Goal: Navigation & Orientation: Find specific page/section

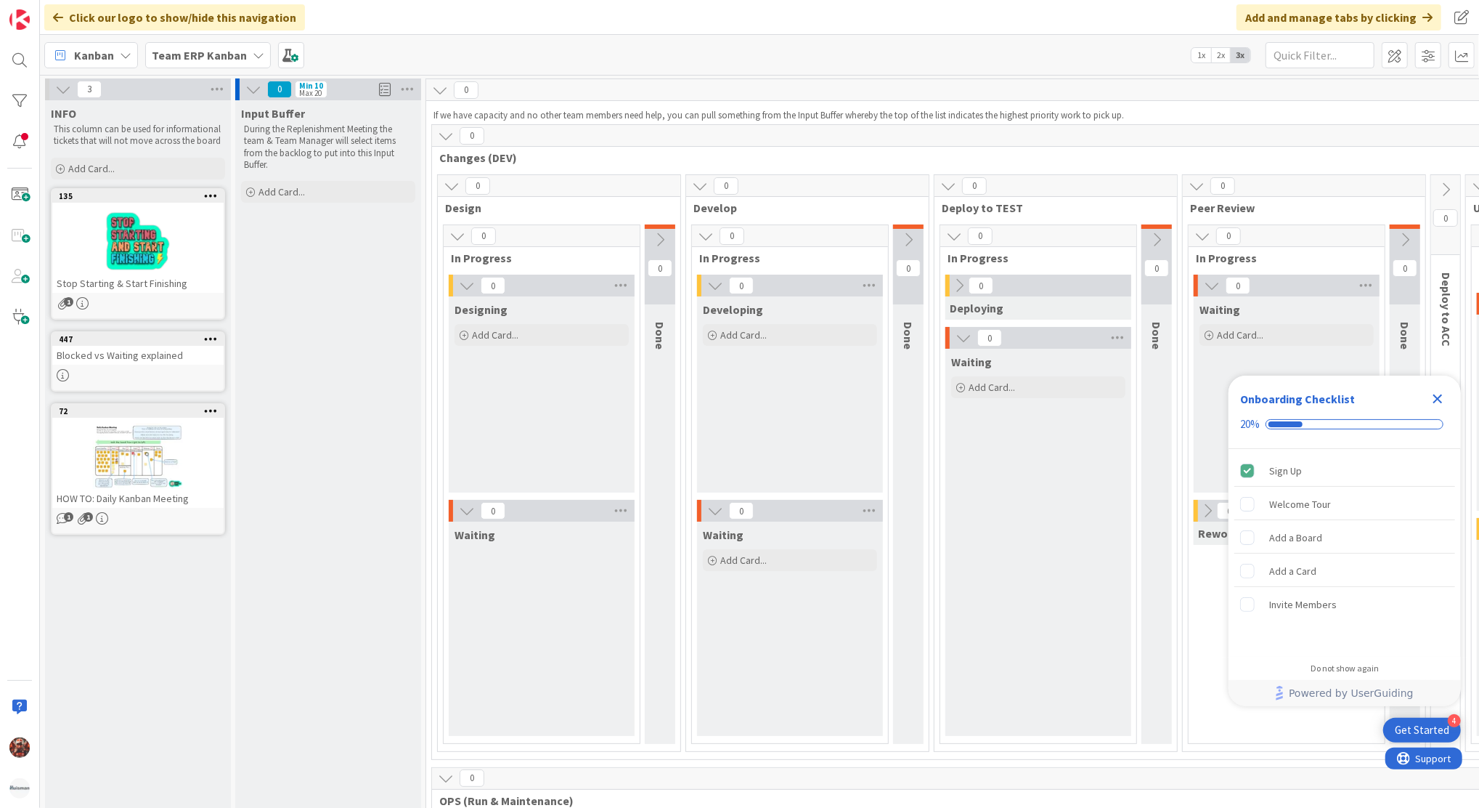
click at [219, 60] on b "Team ERP Kanban" at bounding box center [199, 55] width 95 height 15
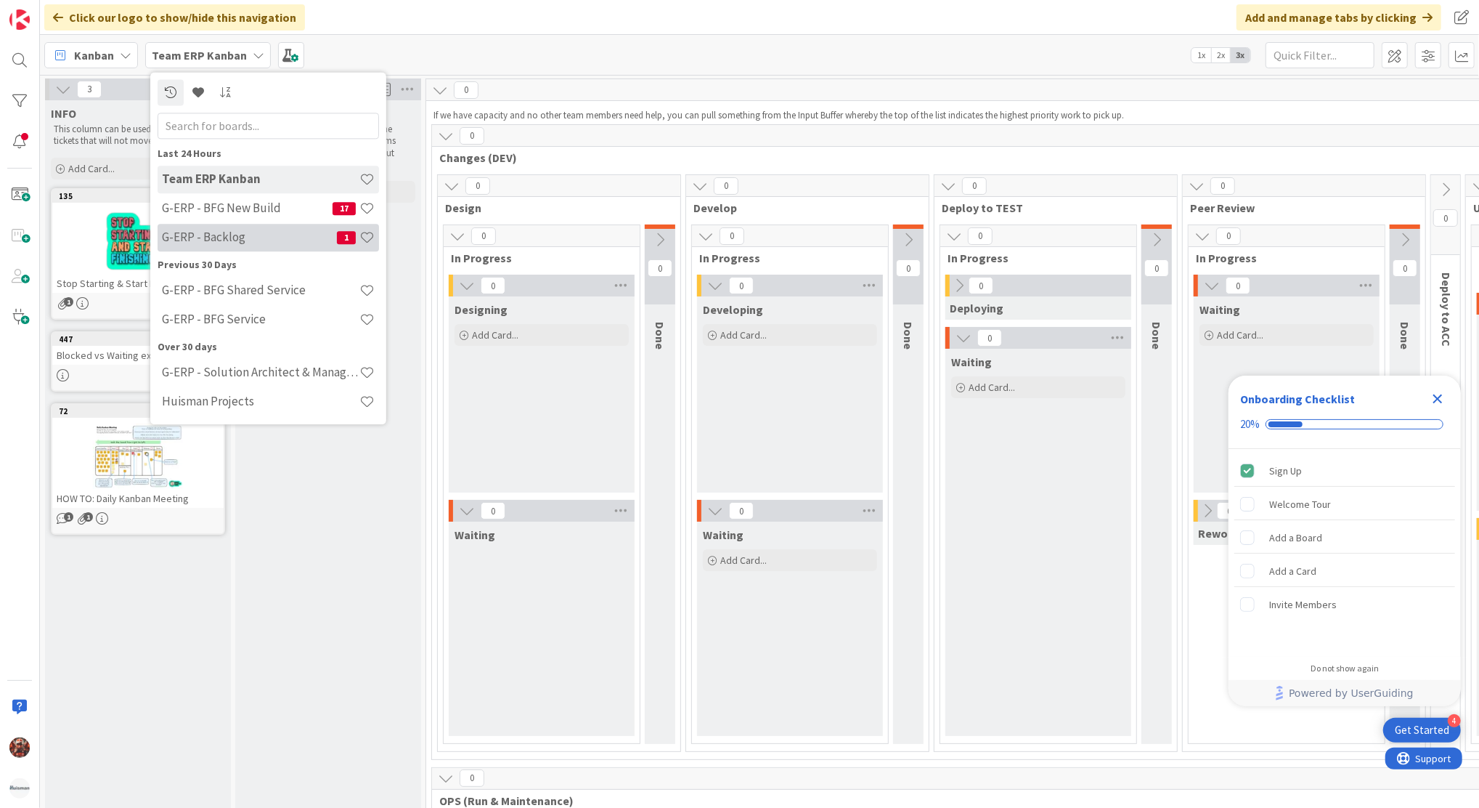
click at [258, 231] on h4 "G-ERP - Backlog" at bounding box center [249, 237] width 175 height 15
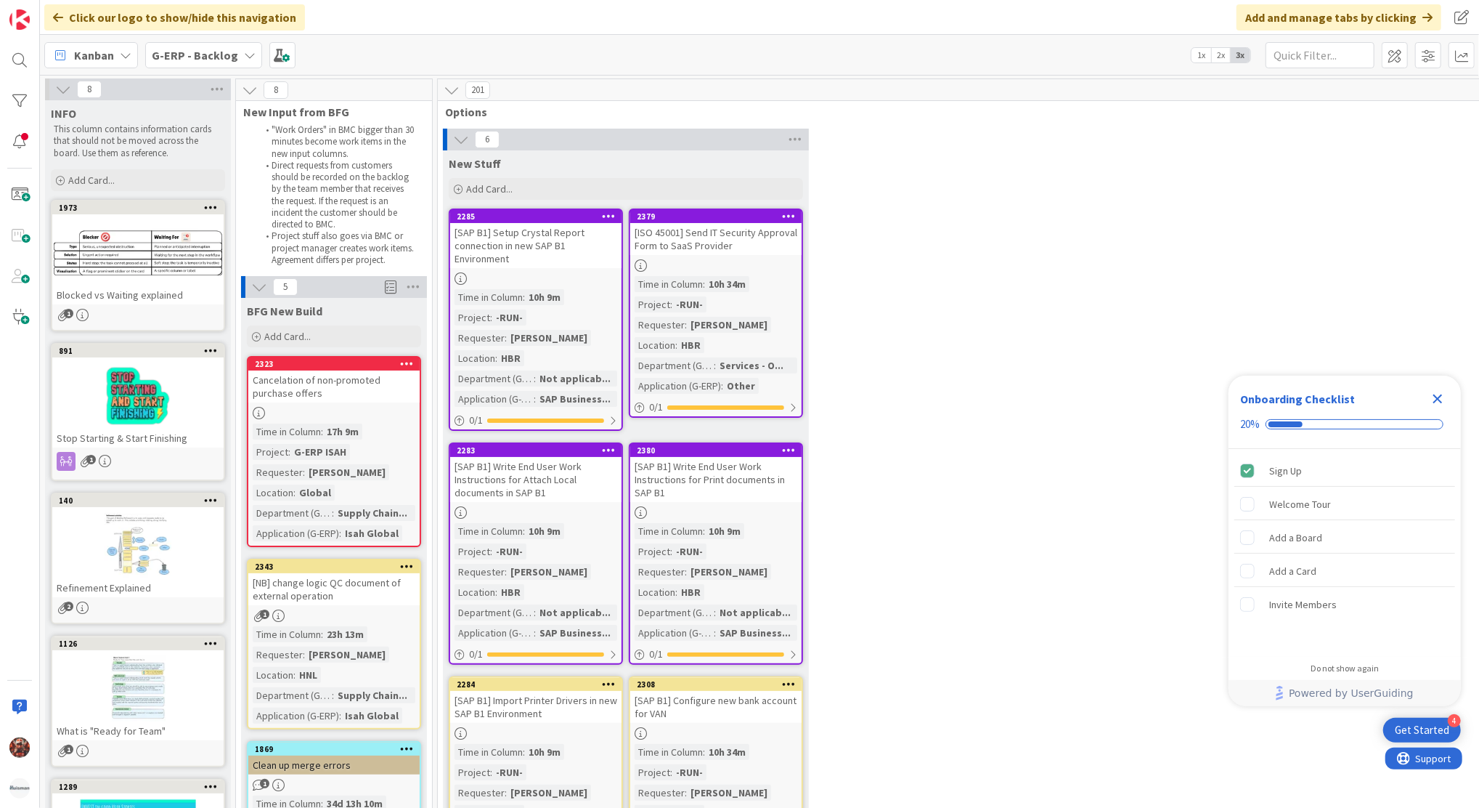
click at [87, 47] on span "Kanban" at bounding box center [94, 54] width 40 height 17
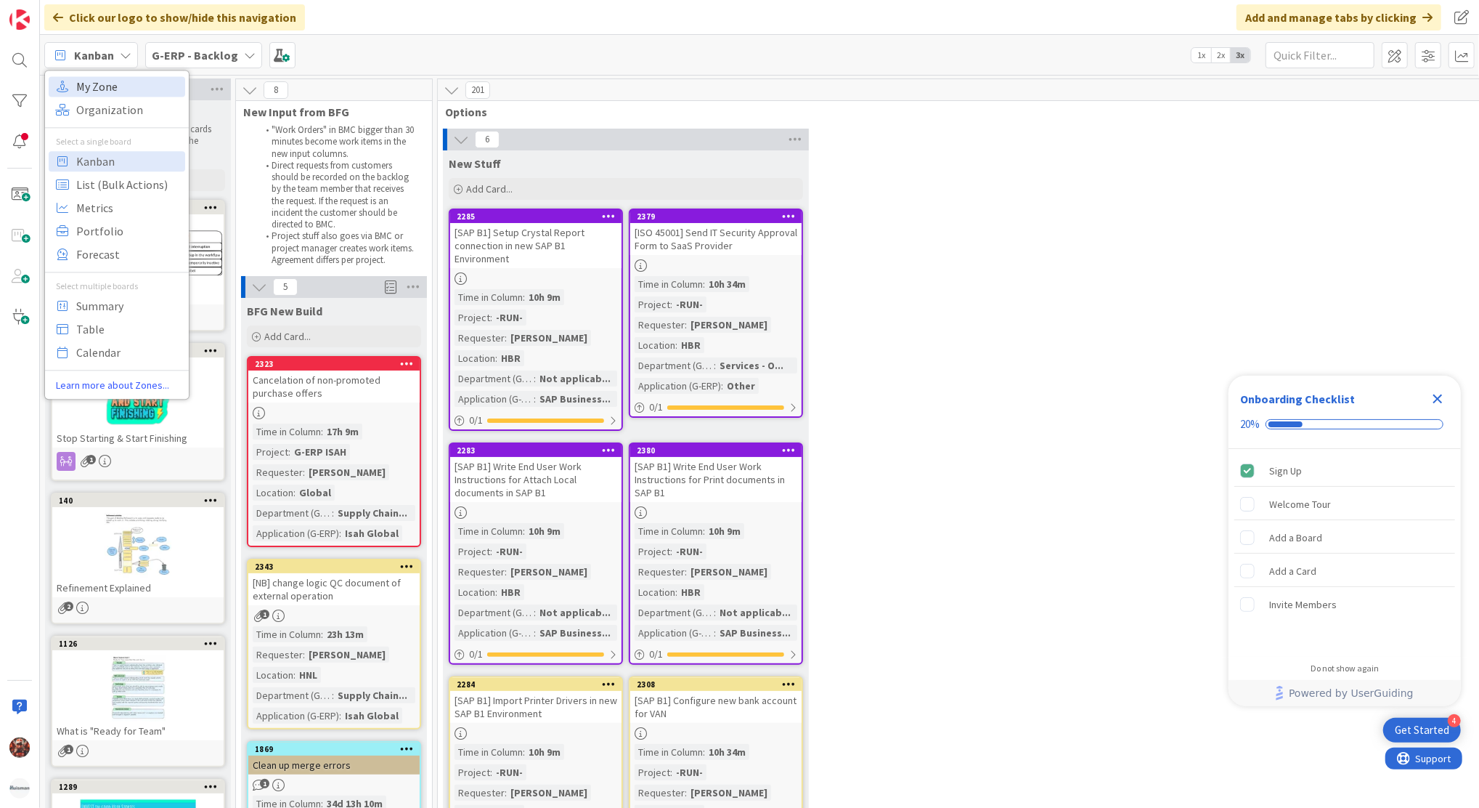
click at [124, 92] on span "My Zone" at bounding box center [128, 87] width 105 height 22
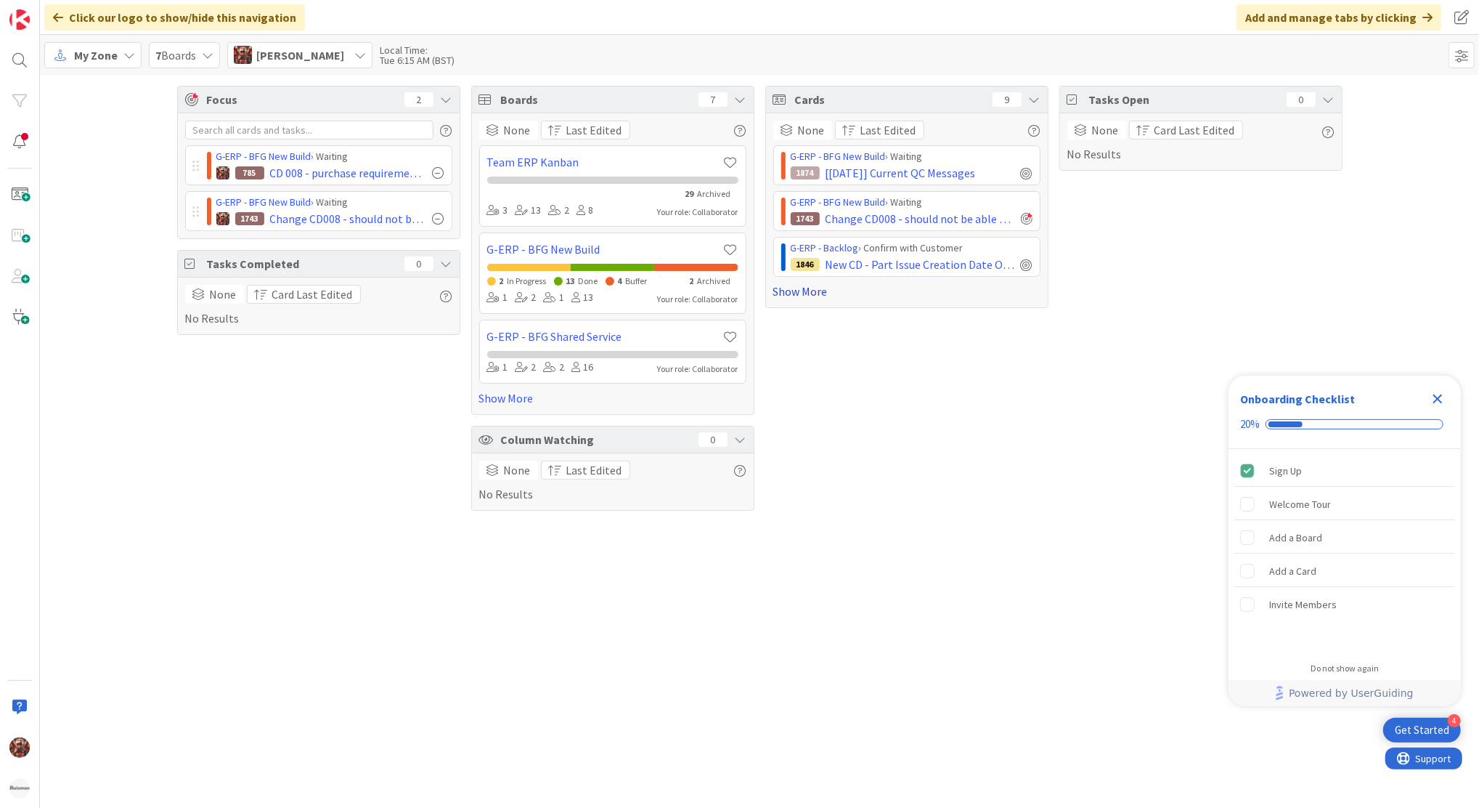
click at [815, 288] on link "Show More" at bounding box center [906, 291] width 267 height 17
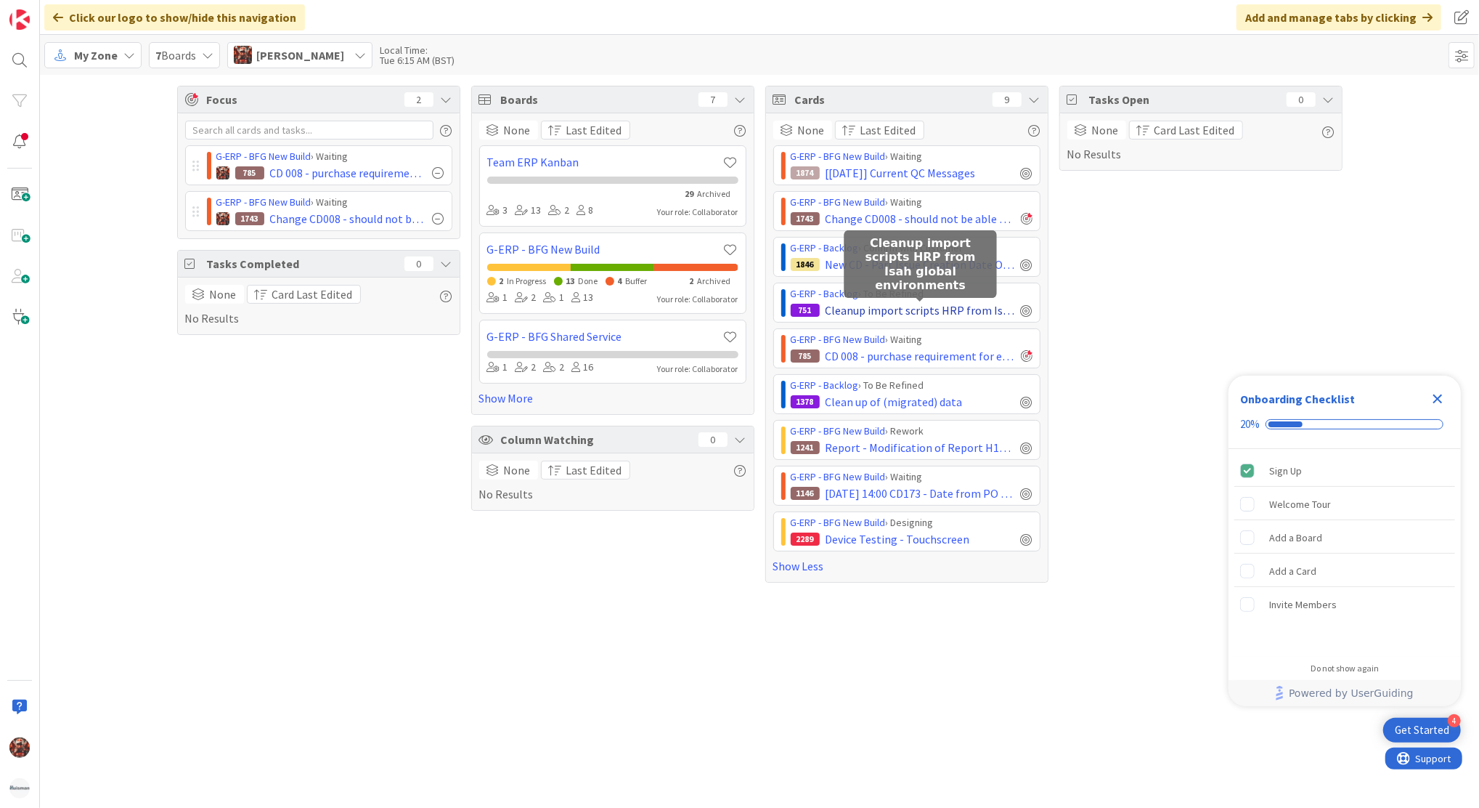
click at [897, 309] on span "Cleanup import scripts HRP from Isah global environments" at bounding box center [921, 309] width 190 height 17
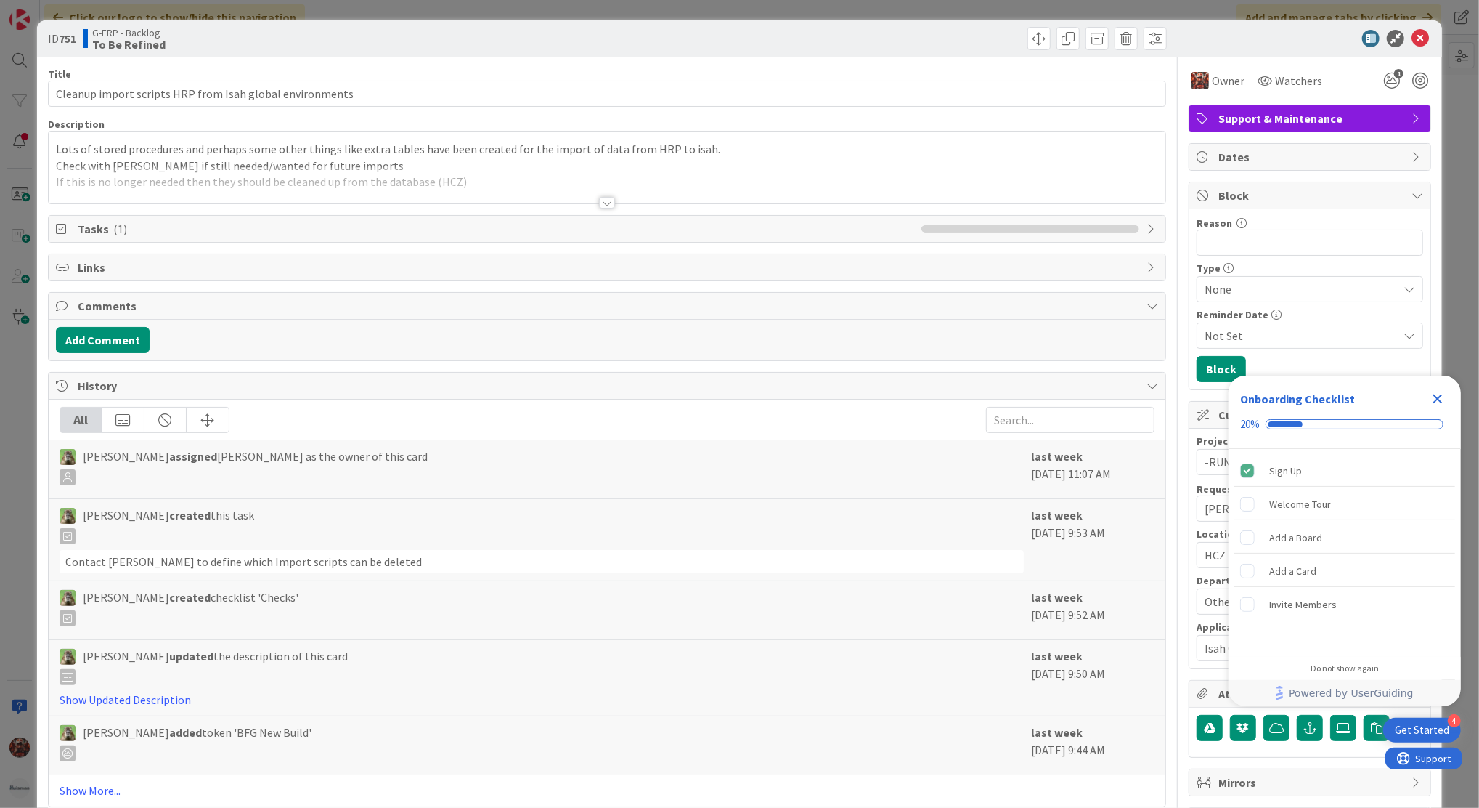
click at [599, 201] on div at bounding box center [607, 203] width 16 height 12
click at [601, 201] on div at bounding box center [607, 203] width 16 height 12
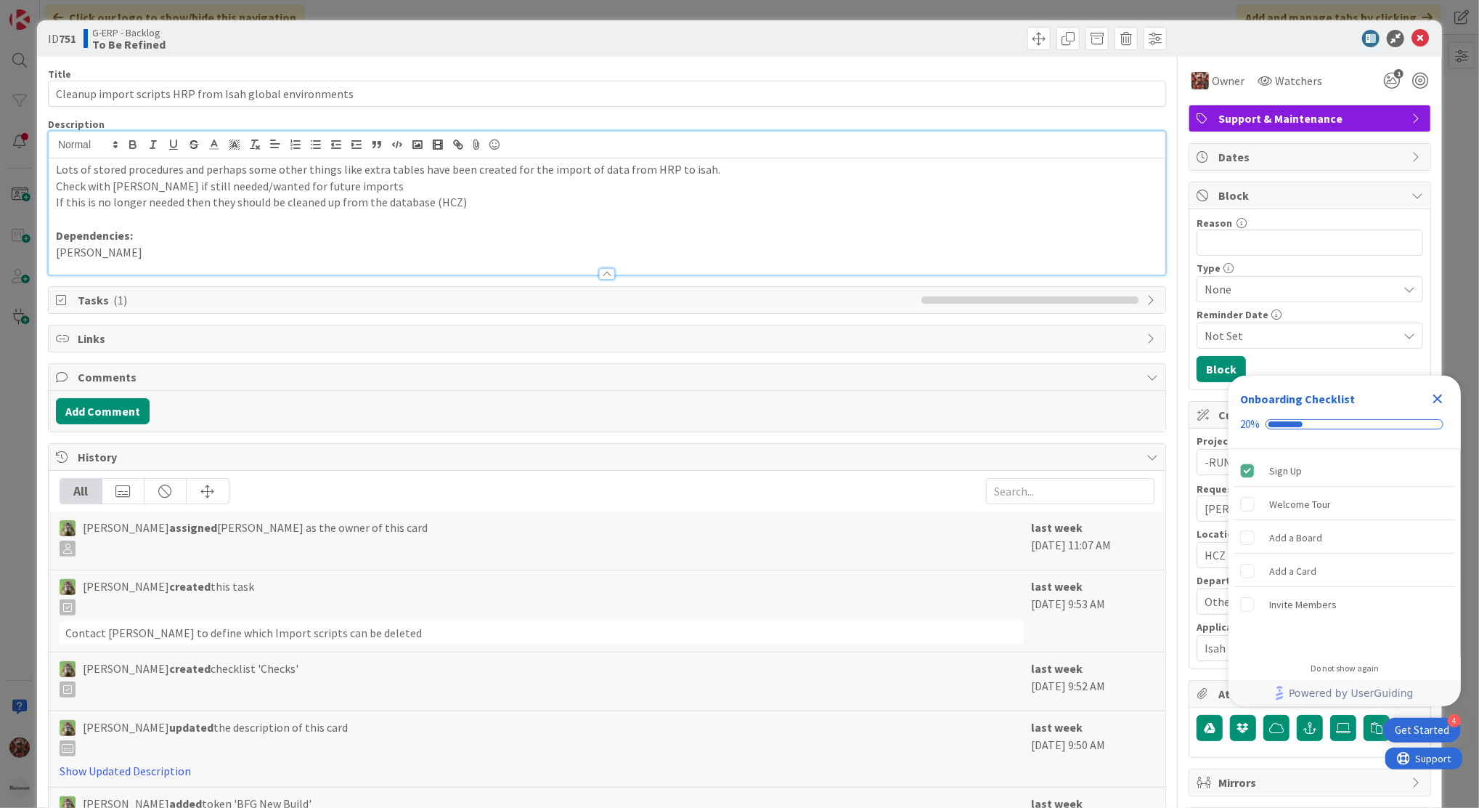
click at [1407, 27] on div "ID 751 G-ERP - Backlog To Be Refined" at bounding box center [739, 38] width 1405 height 36
click at [1412, 39] on icon at bounding box center [1420, 38] width 17 height 17
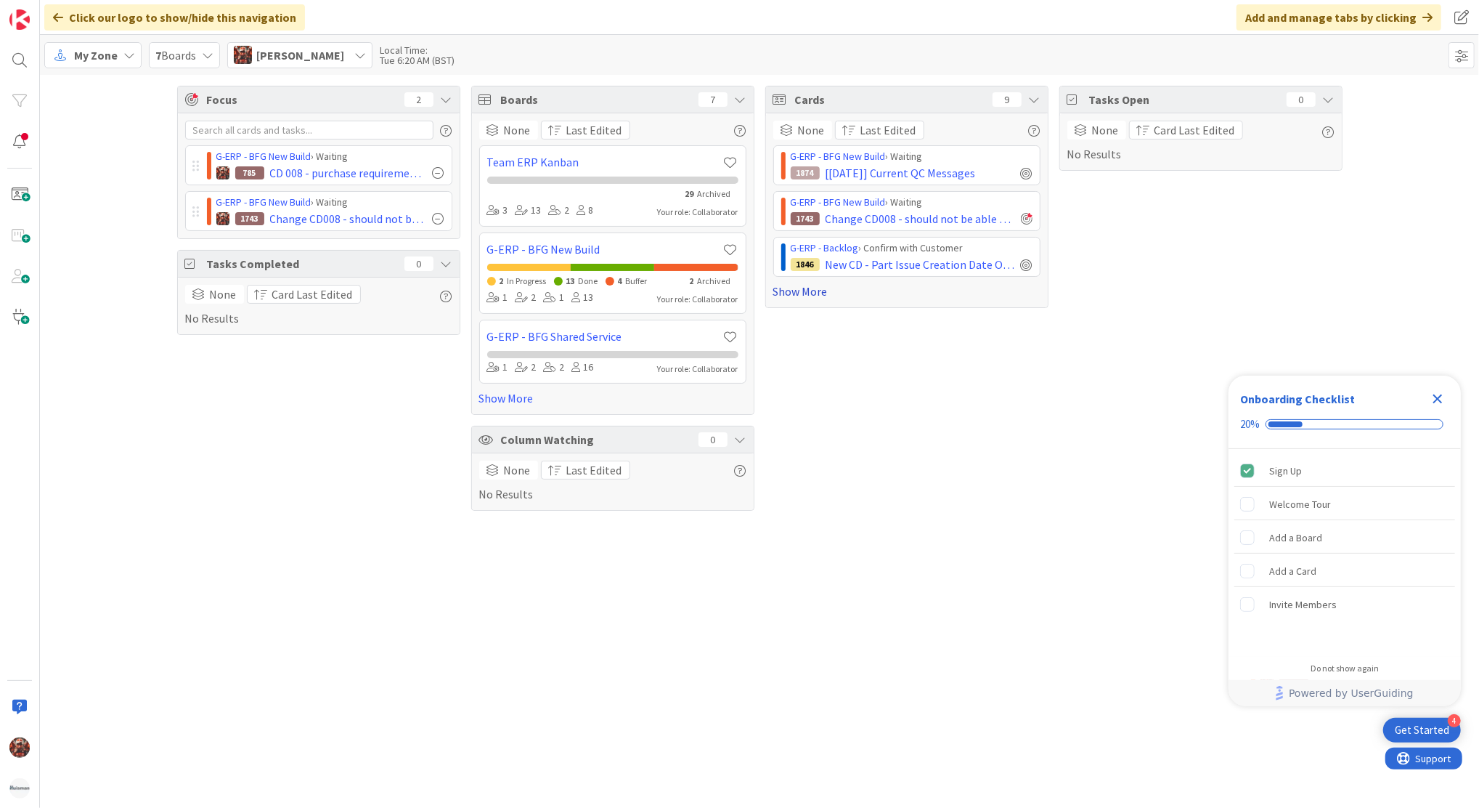
click at [795, 296] on link "Show More" at bounding box center [906, 291] width 267 height 17
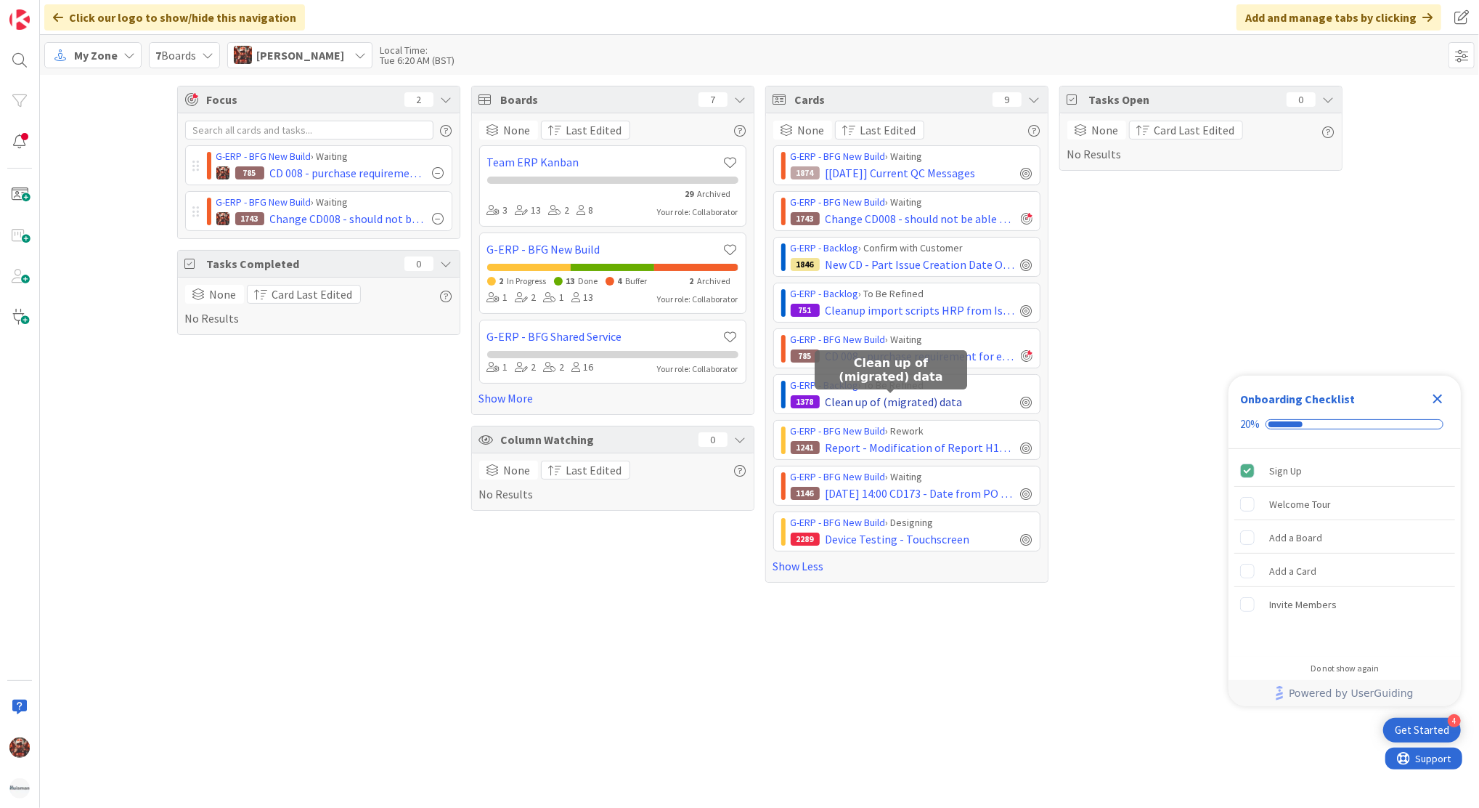
click at [906, 405] on span "Clean up of (migrated) data" at bounding box center [894, 401] width 137 height 17
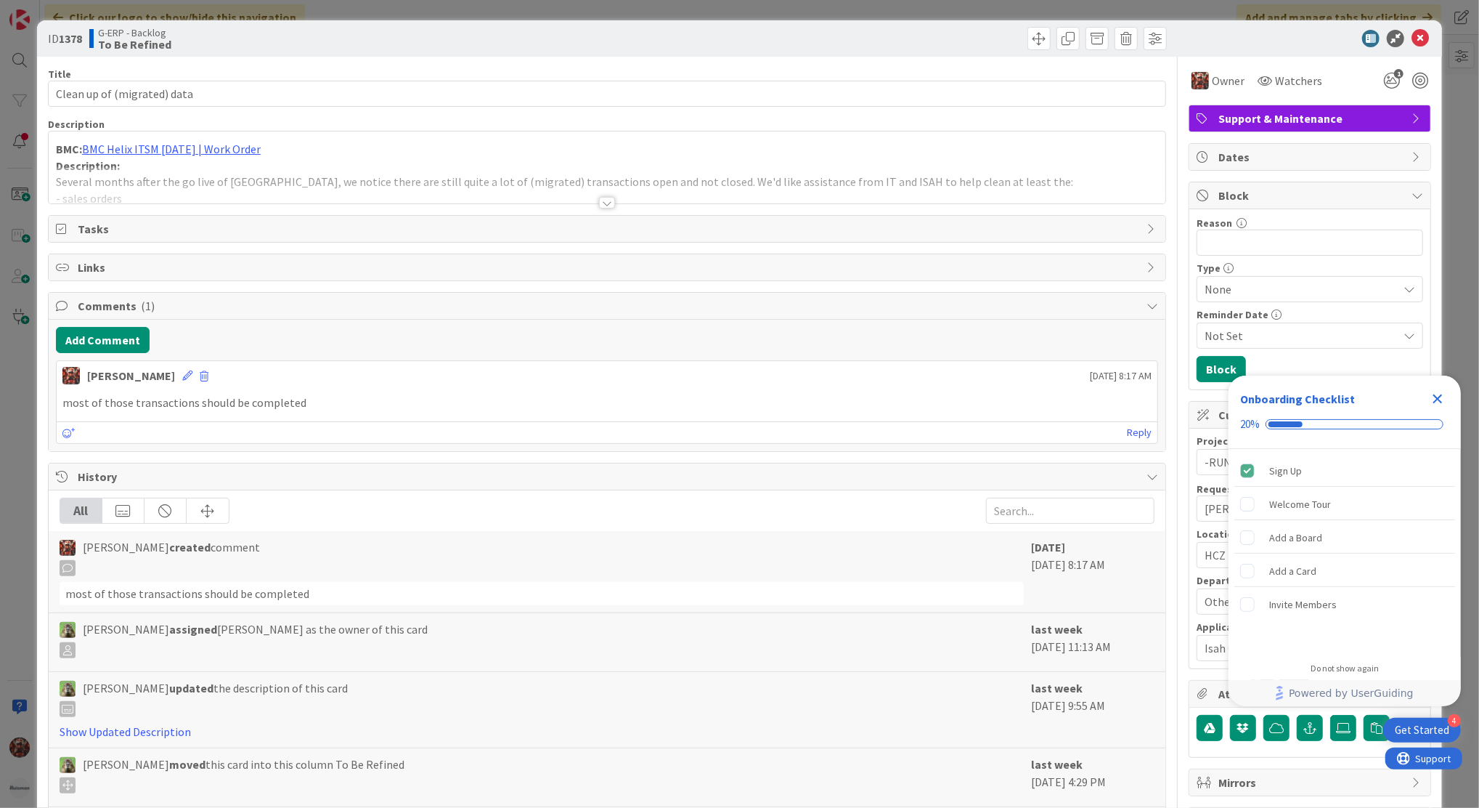
click at [604, 198] on div at bounding box center [607, 203] width 16 height 12
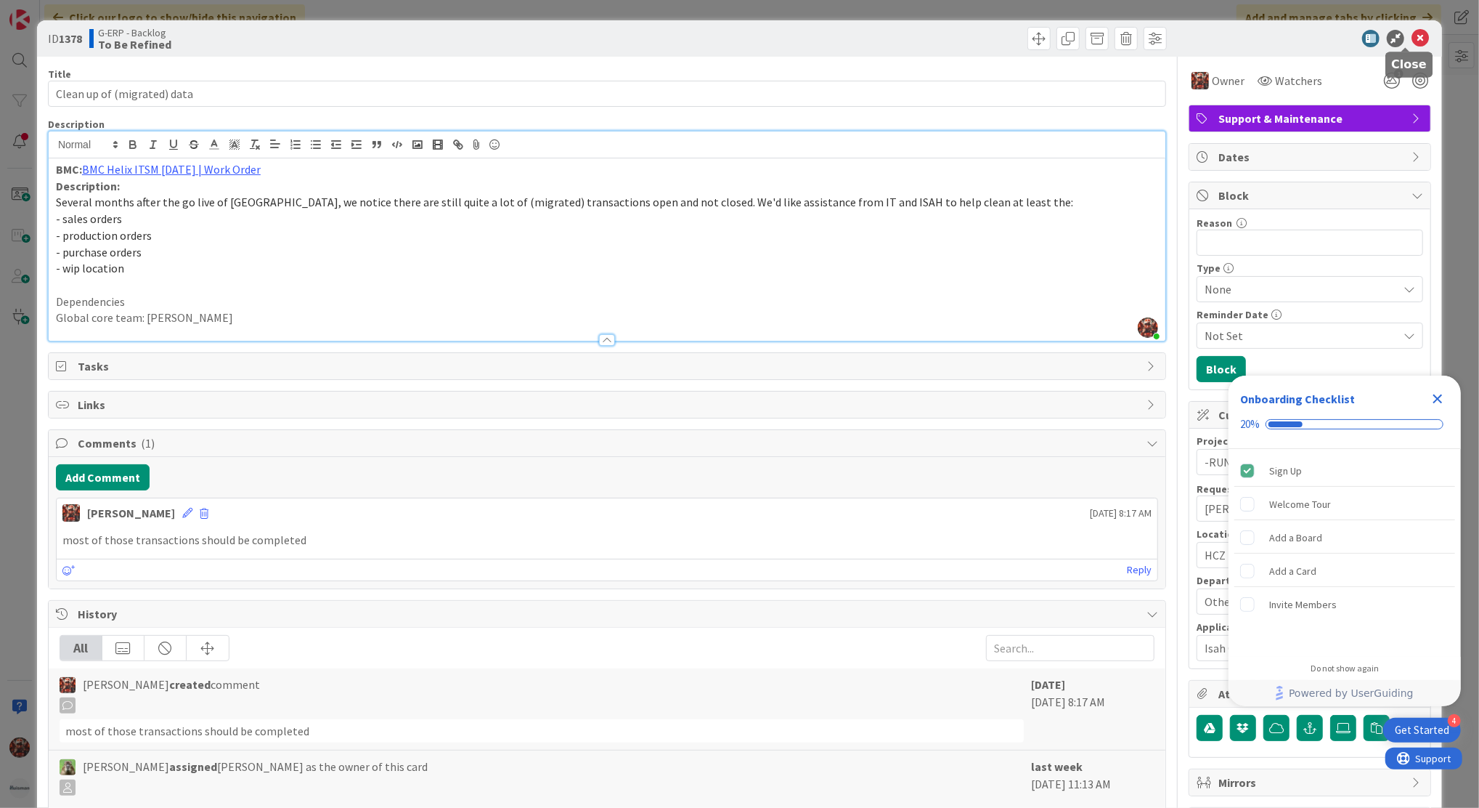
click at [1412, 36] on icon at bounding box center [1420, 38] width 17 height 17
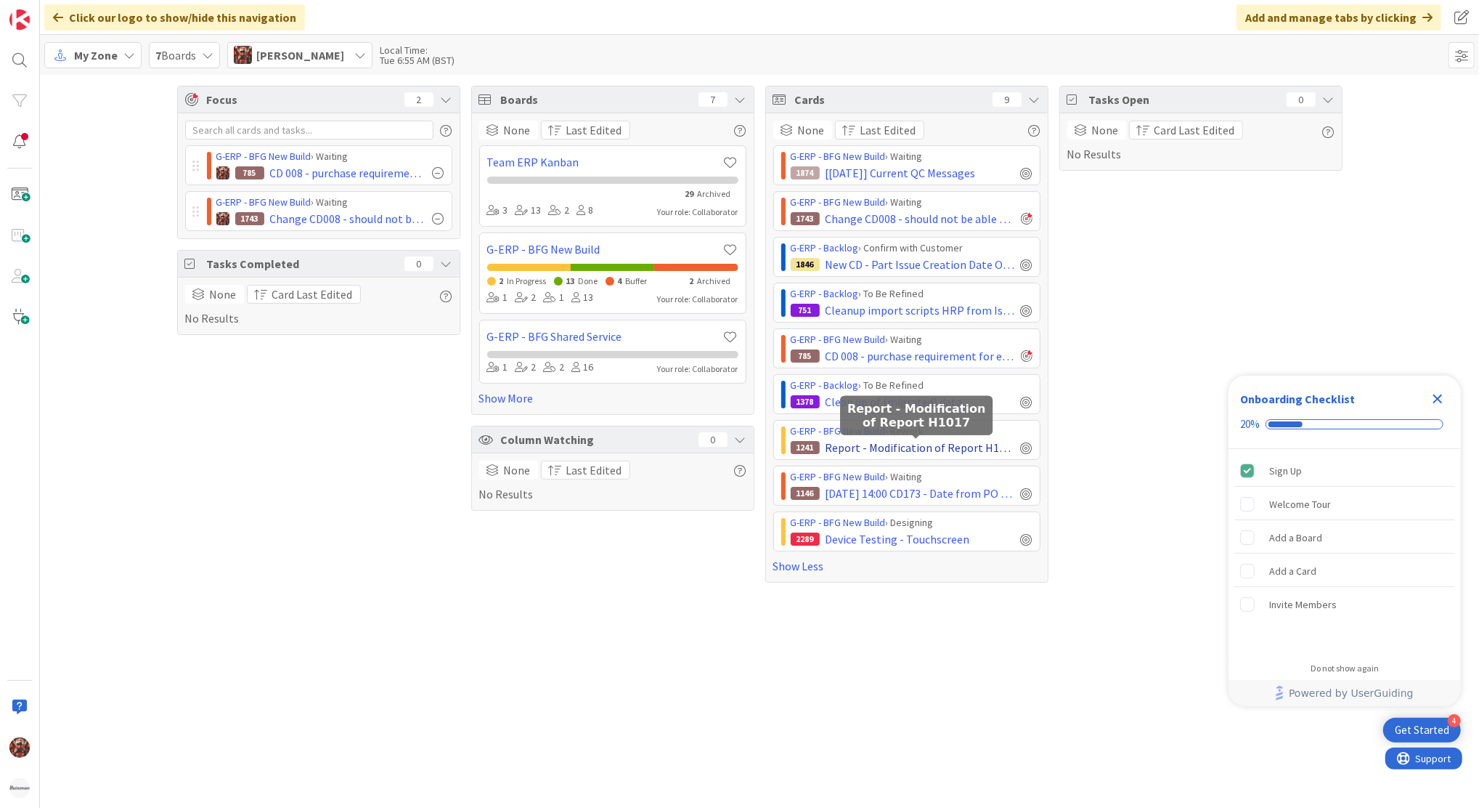
click at [903, 441] on span "Report - Modification of Report H1017" at bounding box center [921, 447] width 190 height 17
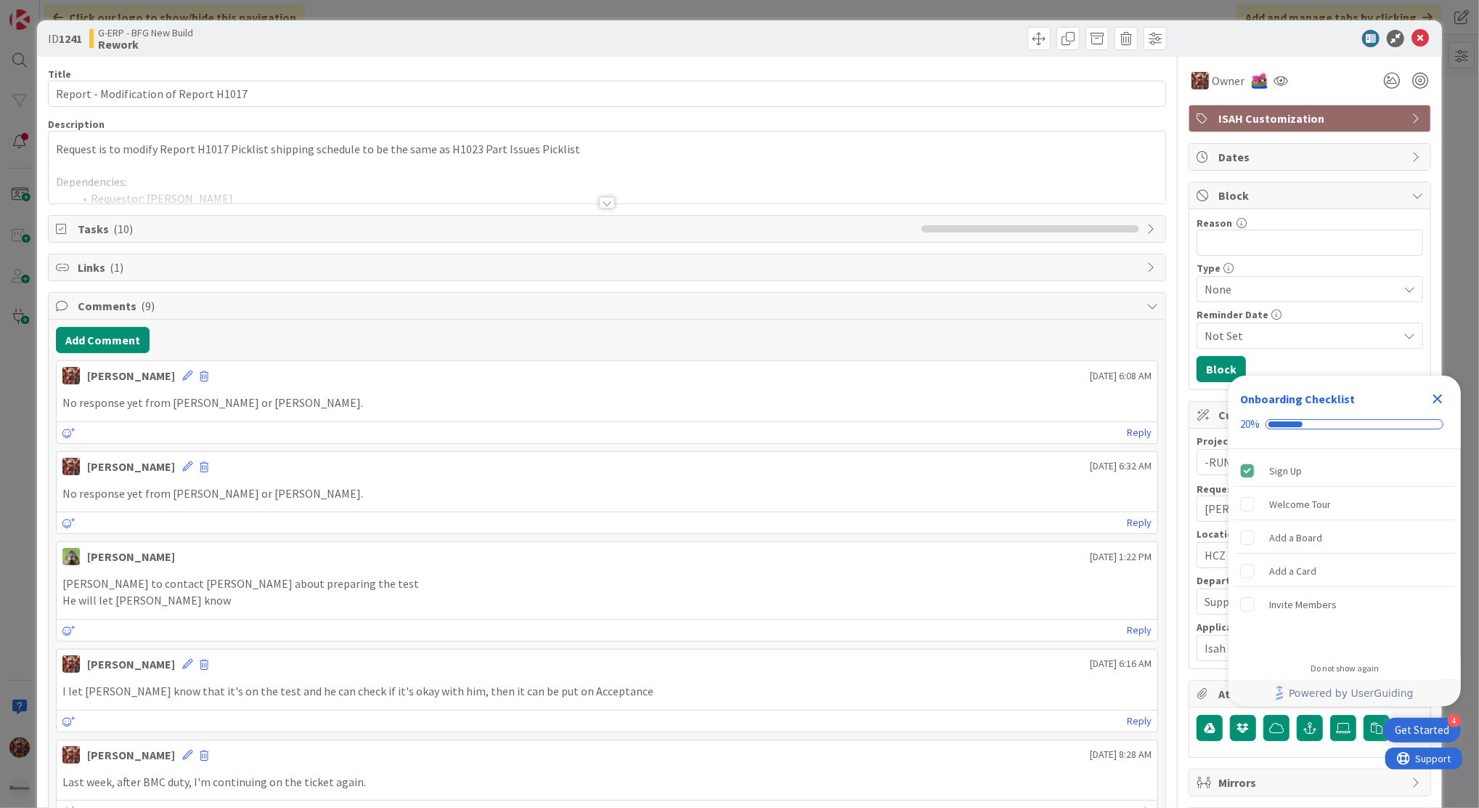
click at [599, 200] on div at bounding box center [607, 203] width 16 height 12
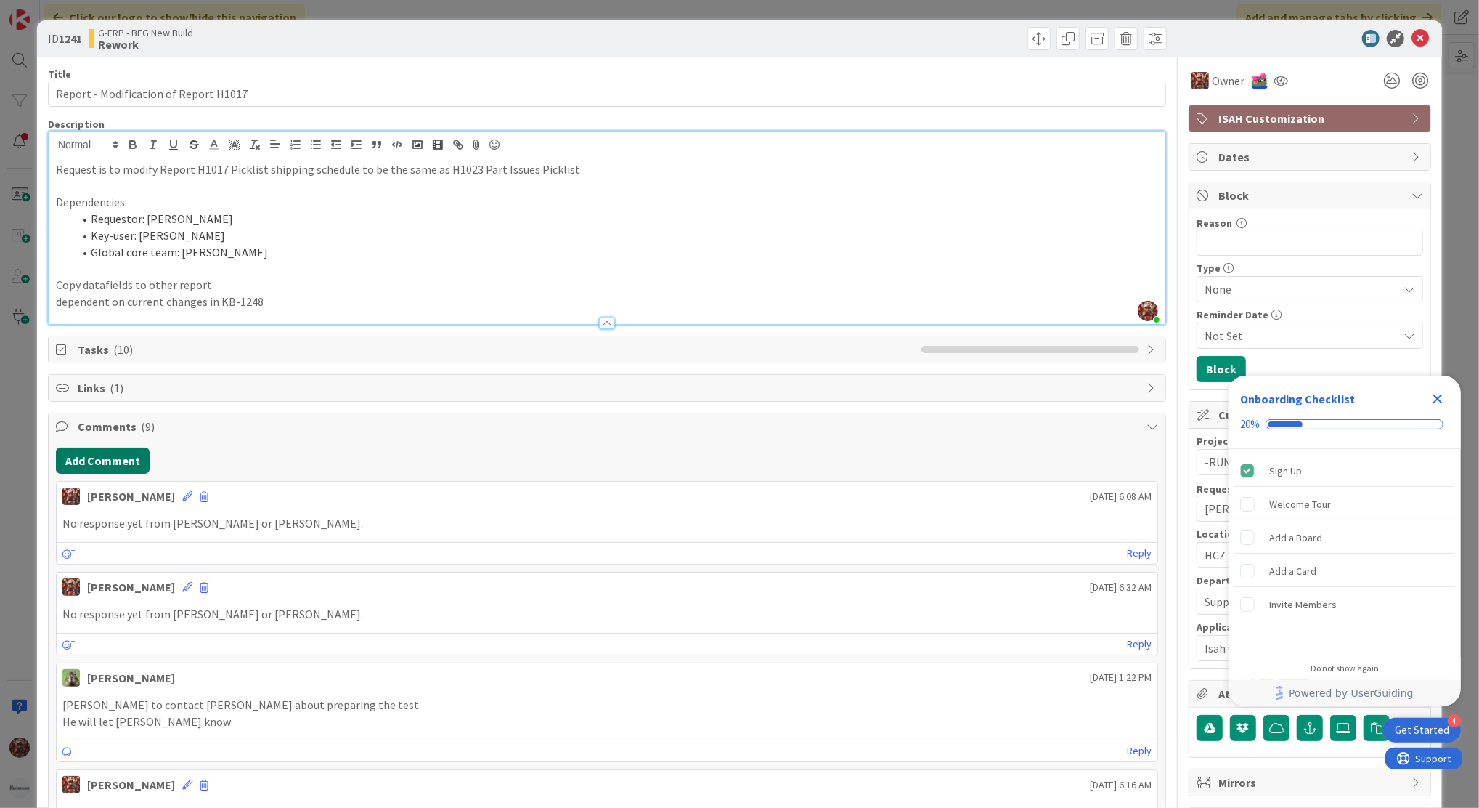
click at [107, 460] on button "Add Comment" at bounding box center [103, 460] width 94 height 26
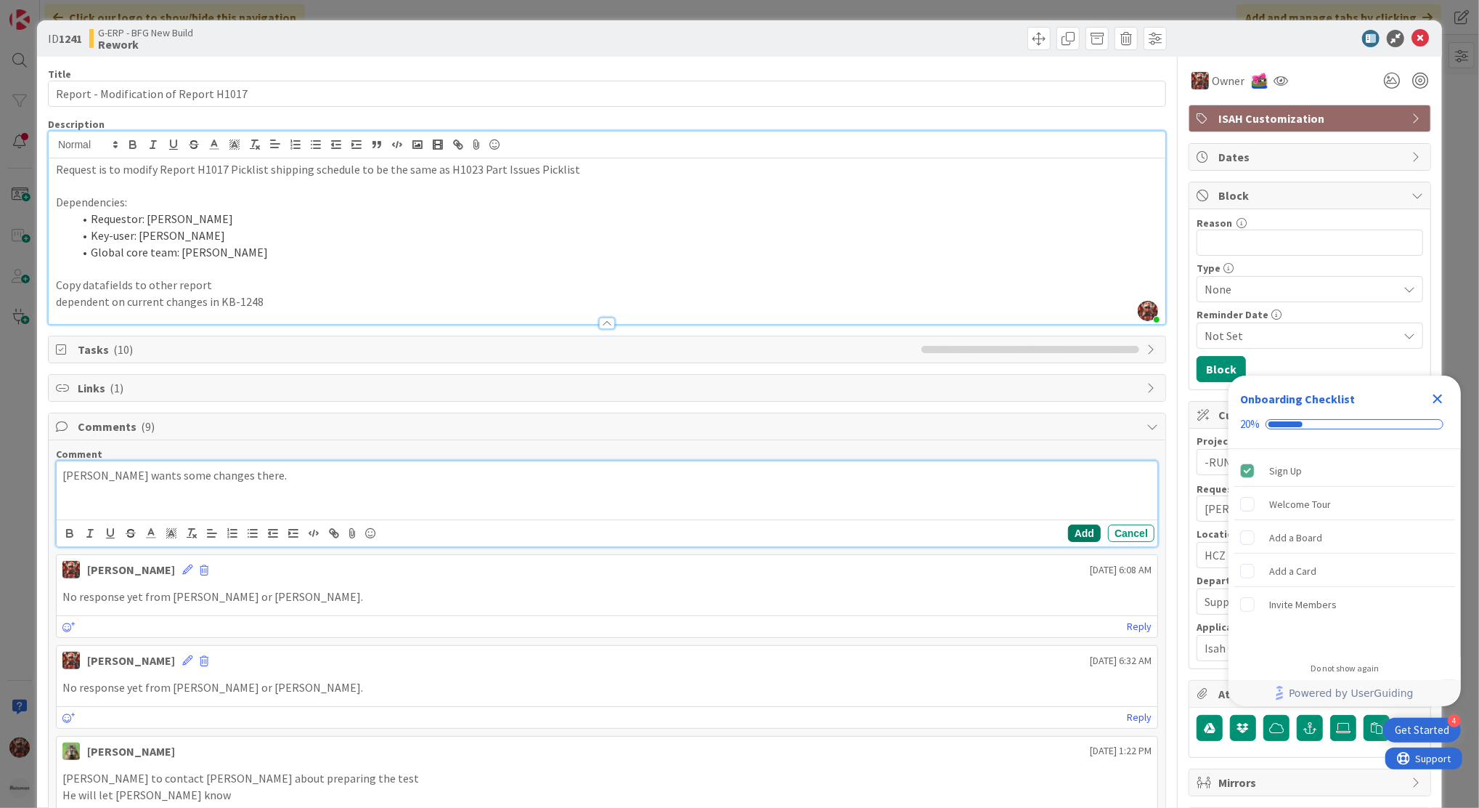
click at [1068, 533] on button "Add" at bounding box center [1084, 532] width 33 height 17
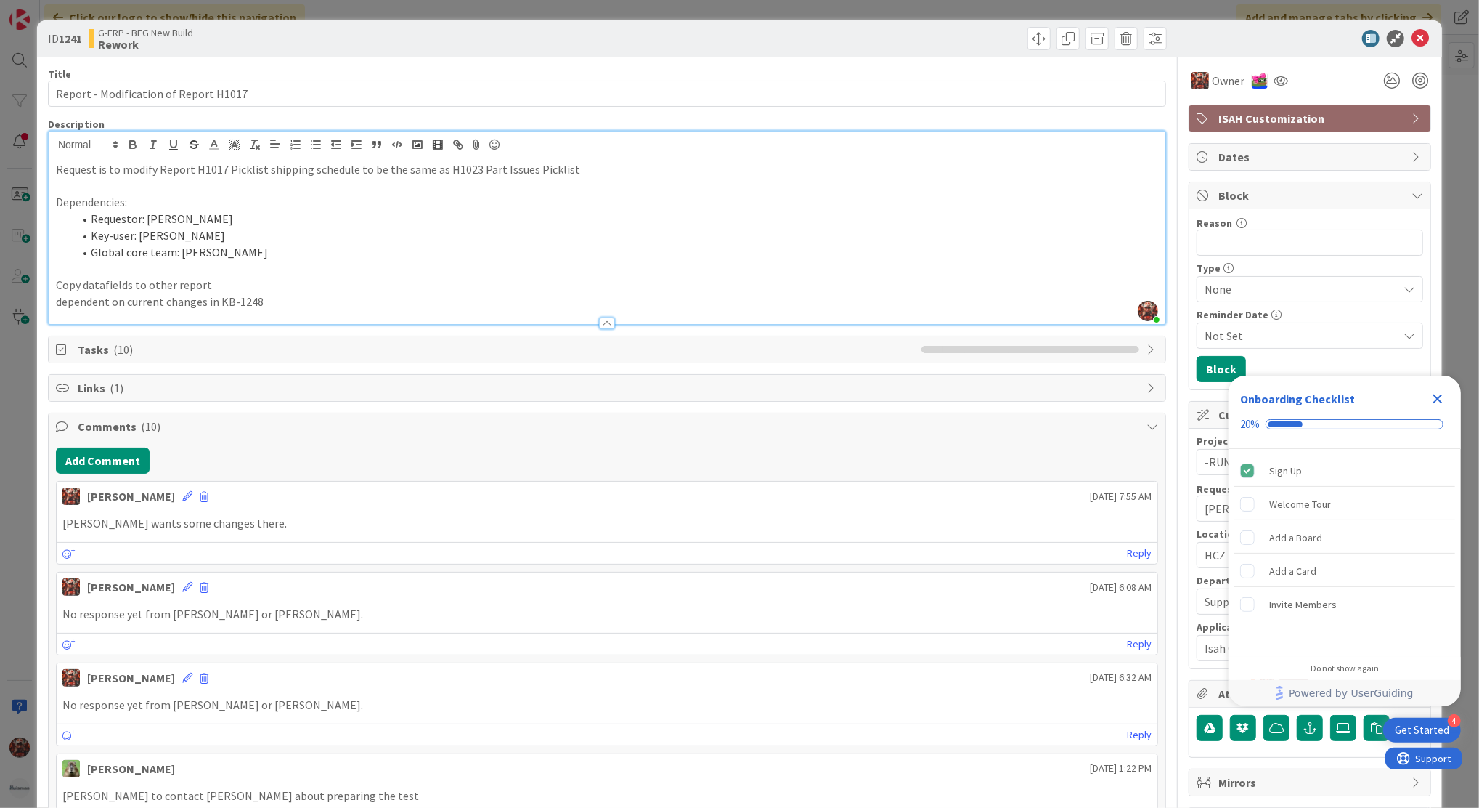
click at [1434, 399] on icon "Close Checklist" at bounding box center [1437, 398] width 17 height 17
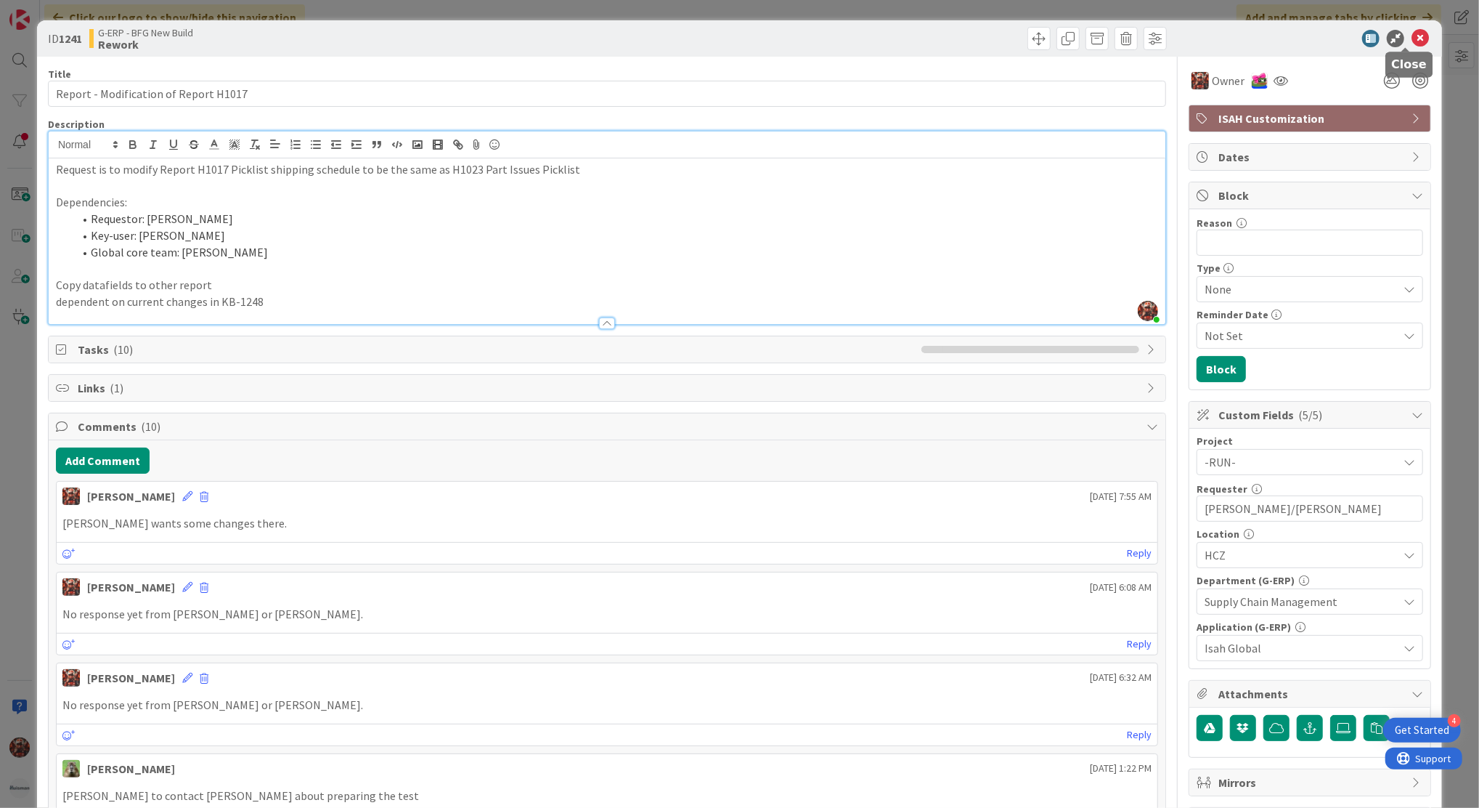
click at [1412, 36] on icon at bounding box center [1420, 38] width 17 height 17
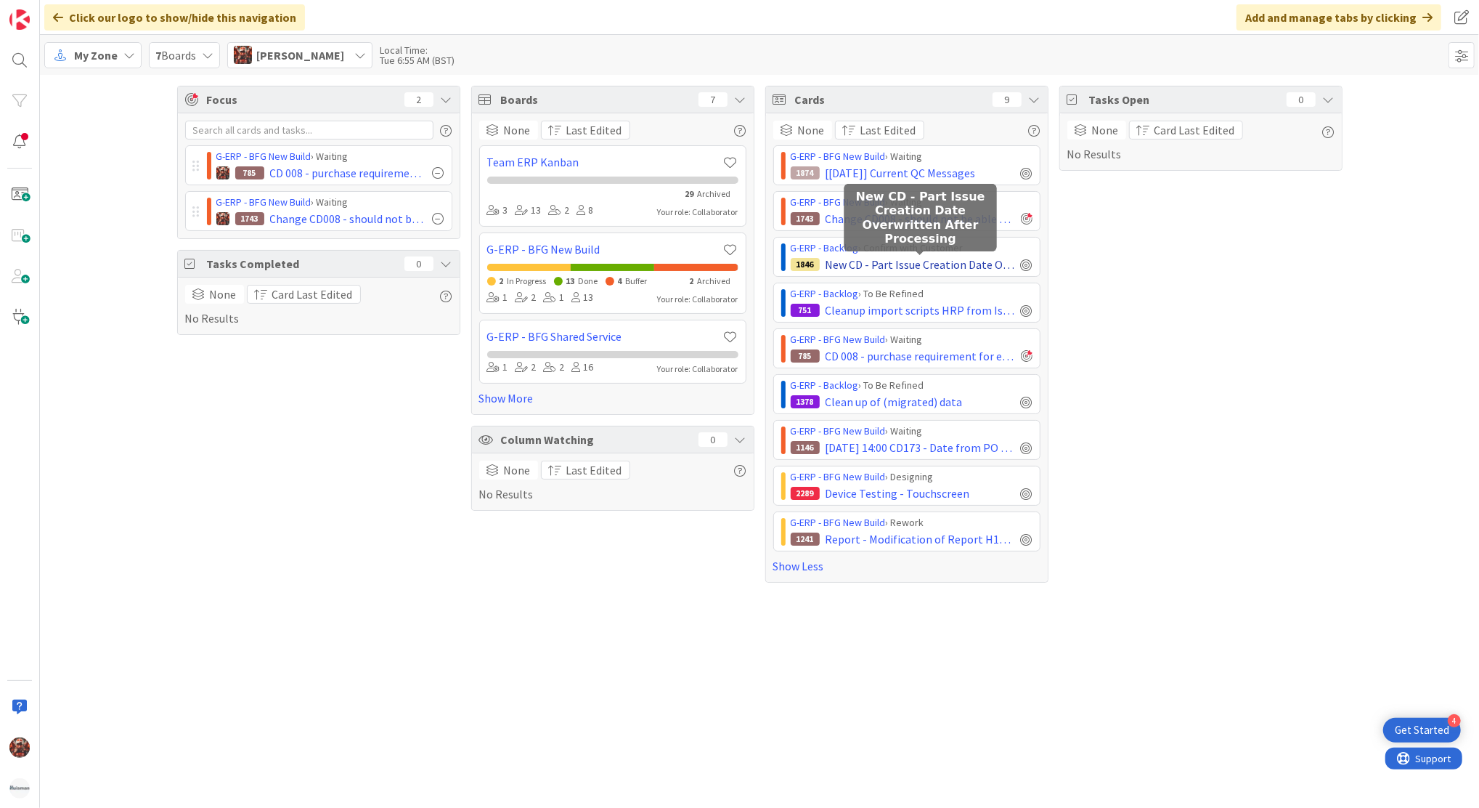
click at [856, 265] on span "New CD - Part Issue Creation Date Overwritten After Processing" at bounding box center [921, 264] width 190 height 17
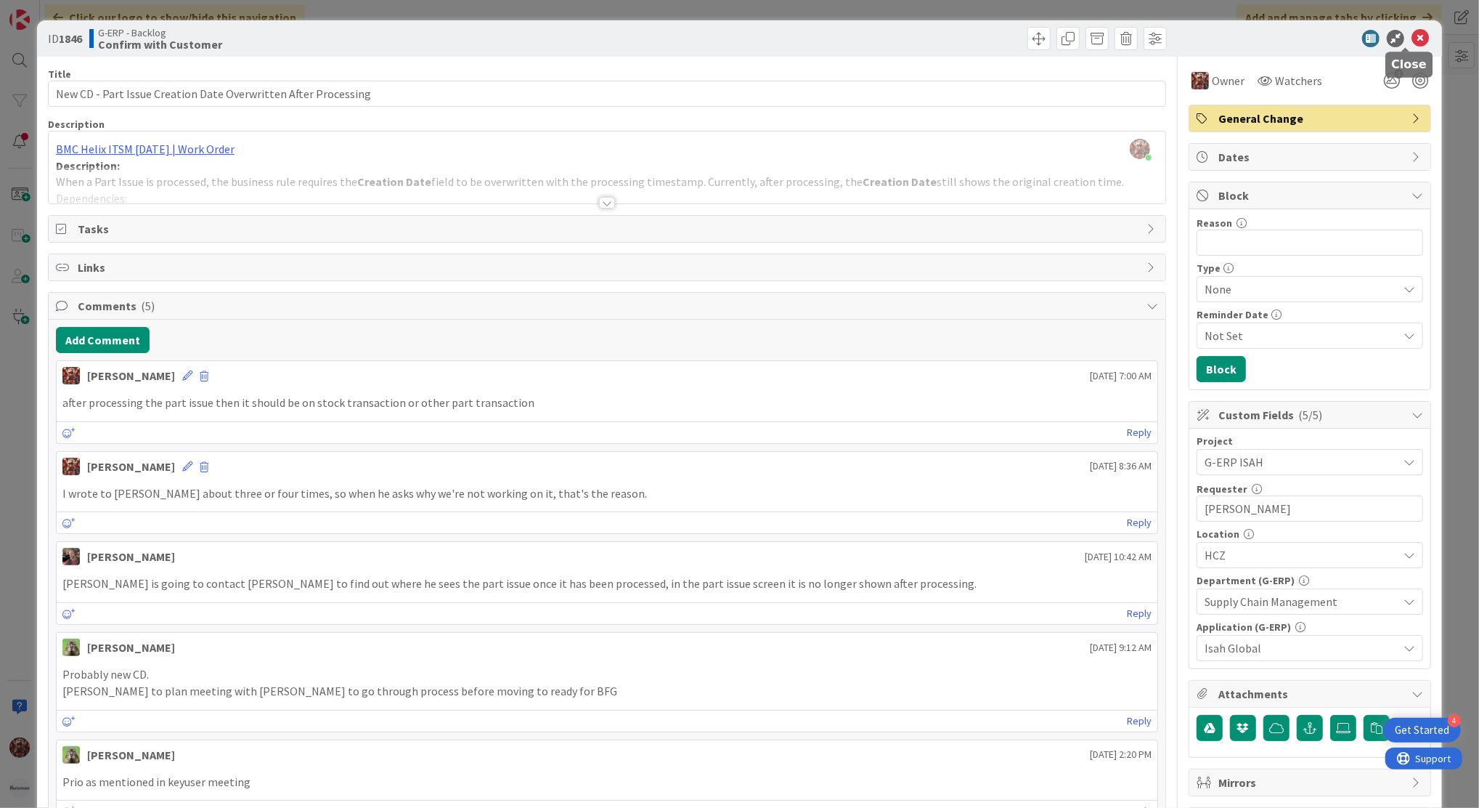
click at [1412, 30] on icon at bounding box center [1420, 38] width 17 height 17
